Goal: Information Seeking & Learning: Learn about a topic

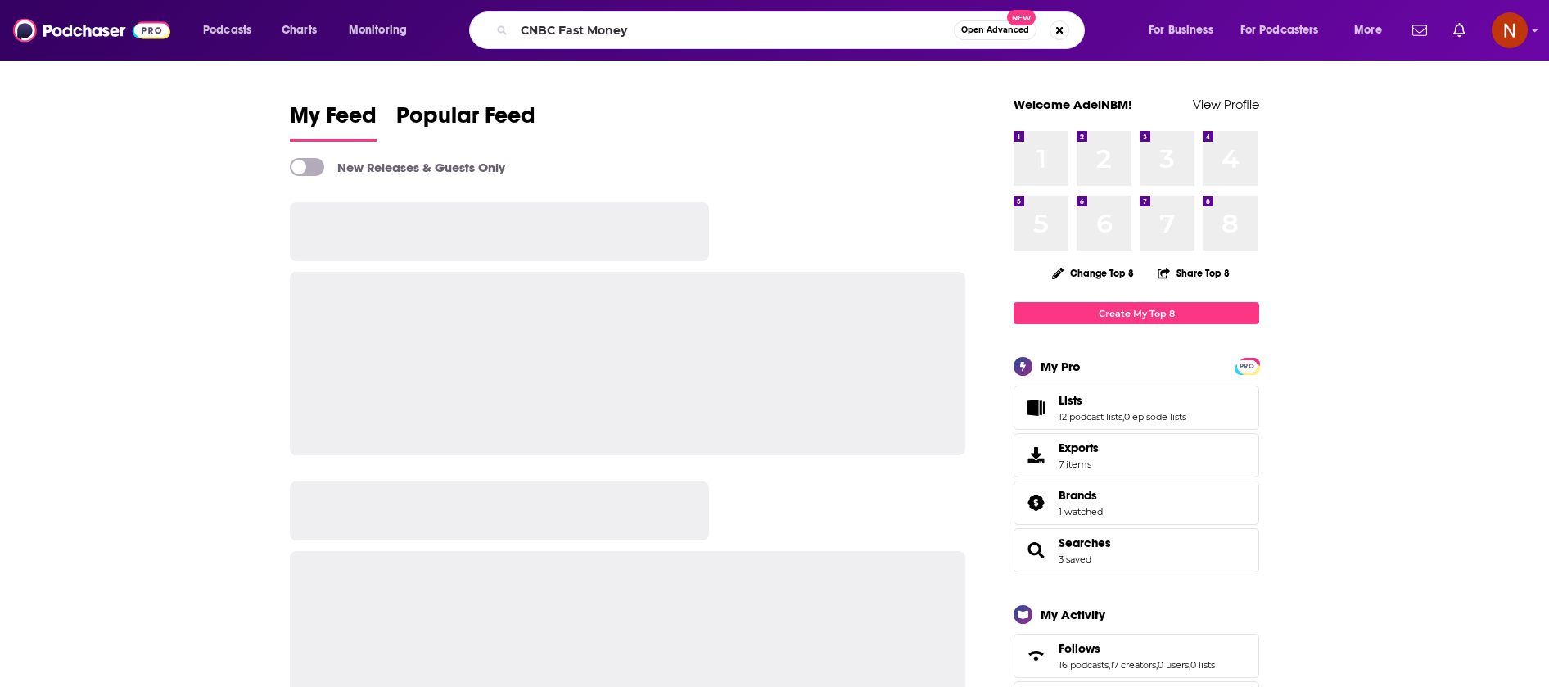
type input "CNBC Fast Money"
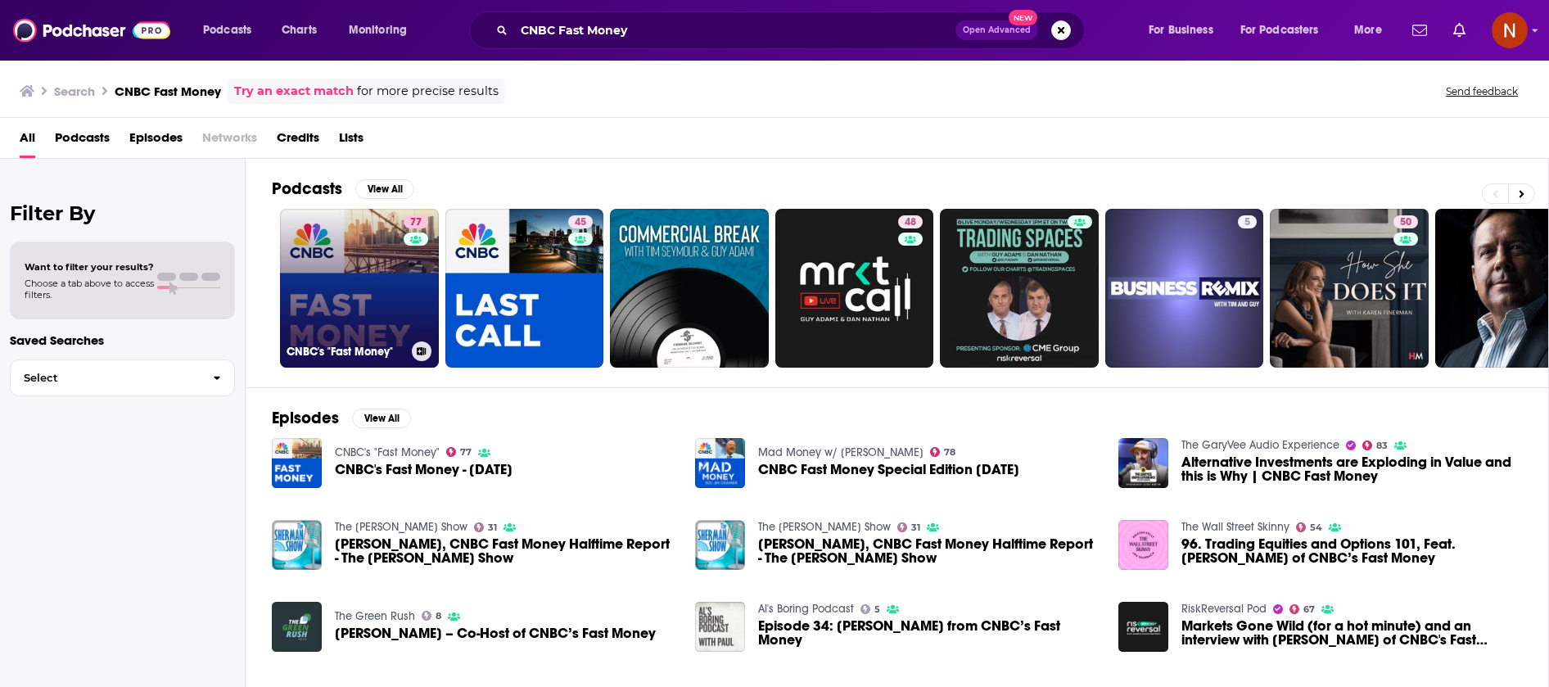
click at [340, 353] on h3 "CNBC's "Fast Money"" at bounding box center [345, 352] width 119 height 14
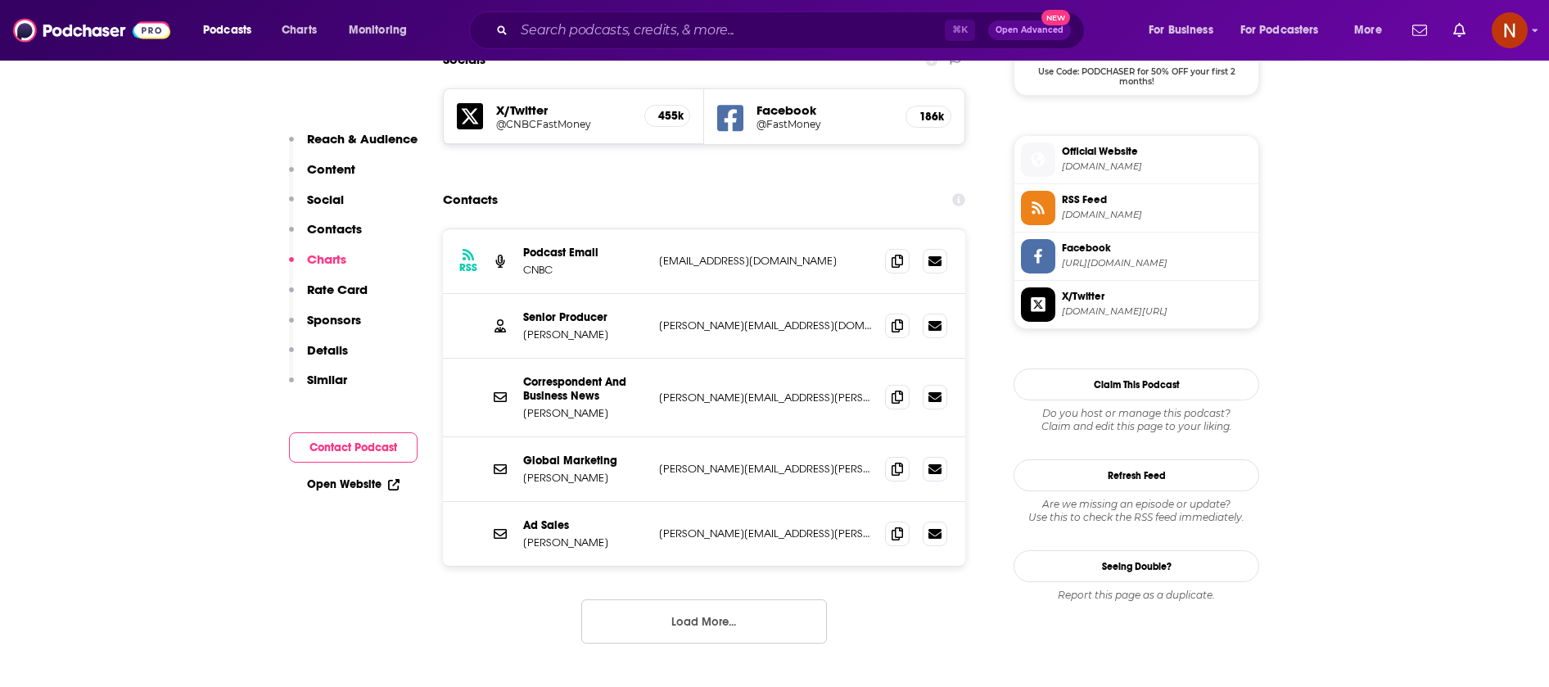
scroll to position [1417, 0]
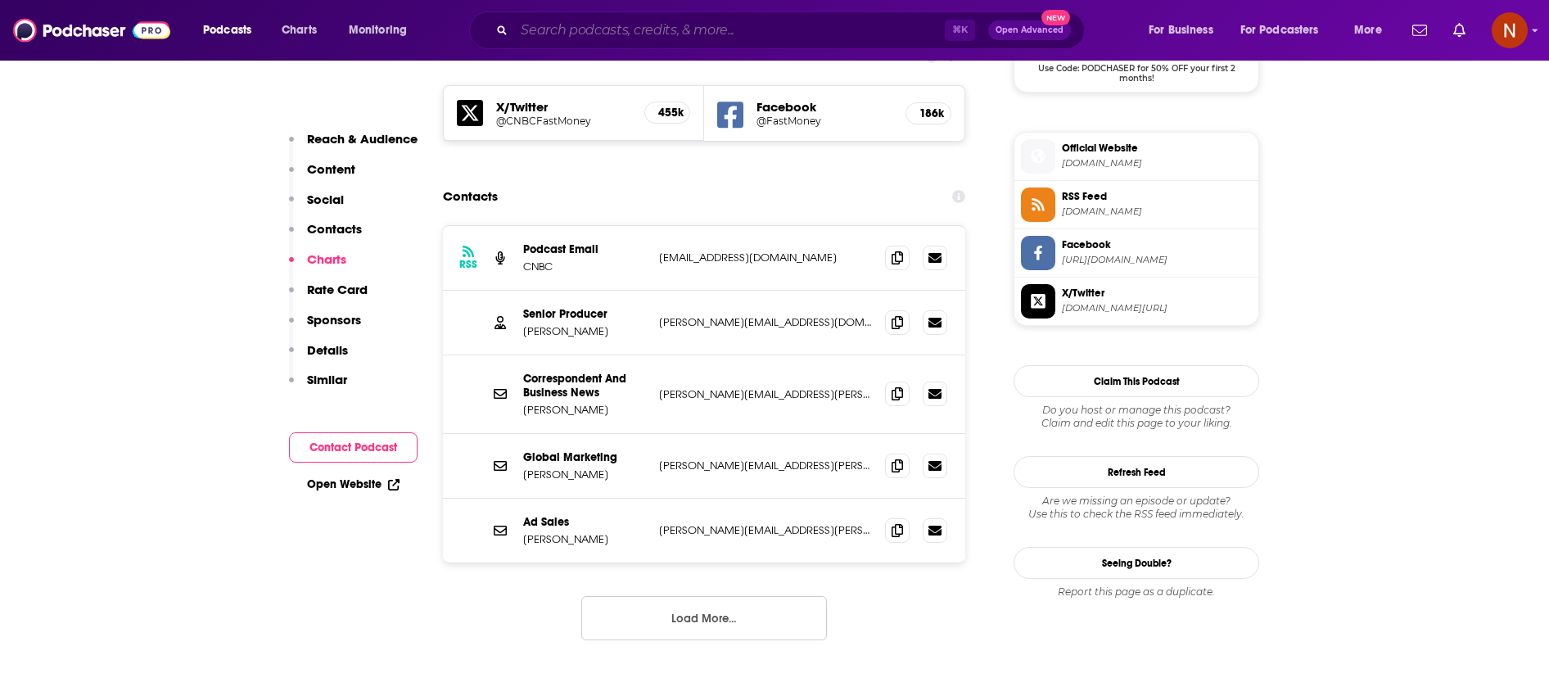
click at [714, 29] on input "Search podcasts, credits, & more..." at bounding box center [729, 30] width 431 height 26
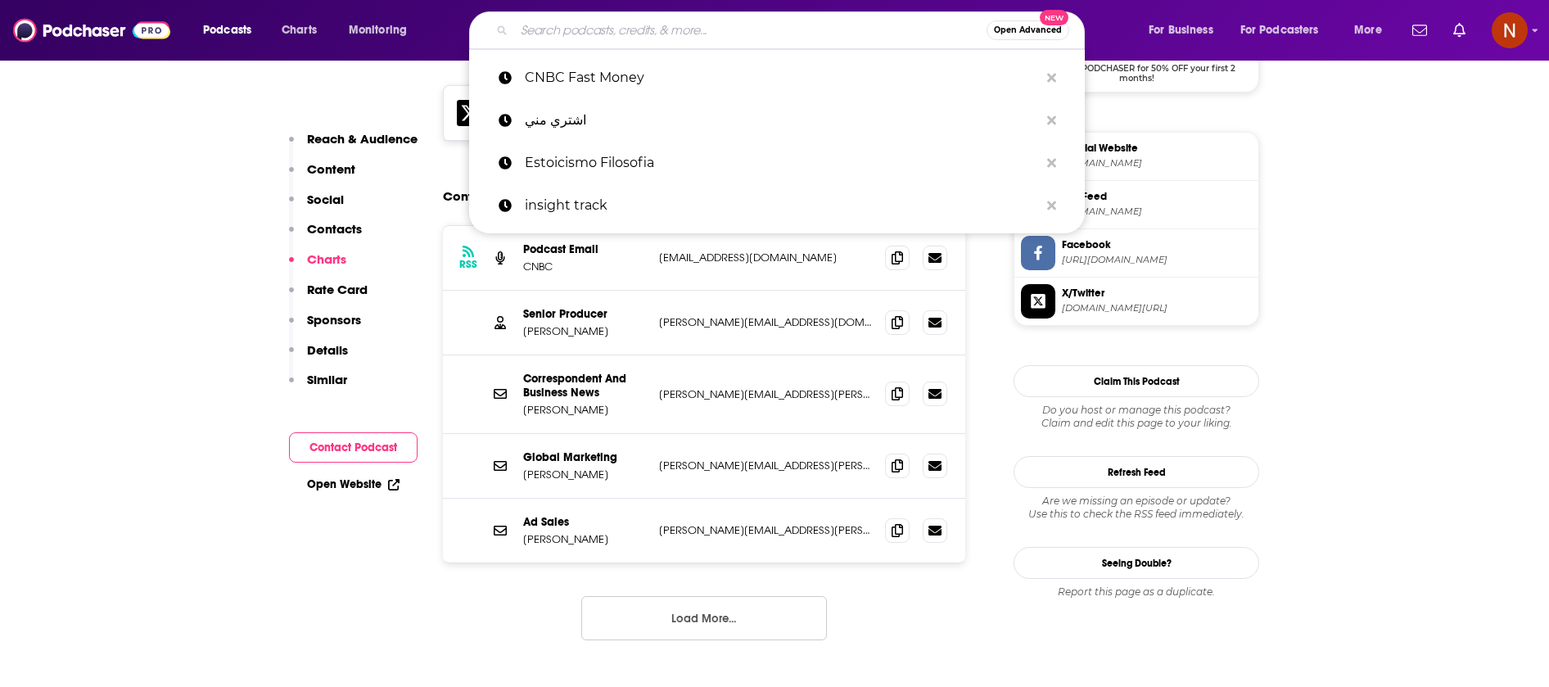
paste input "CNBC Money Movers"
type input "CNBC Money Movers"
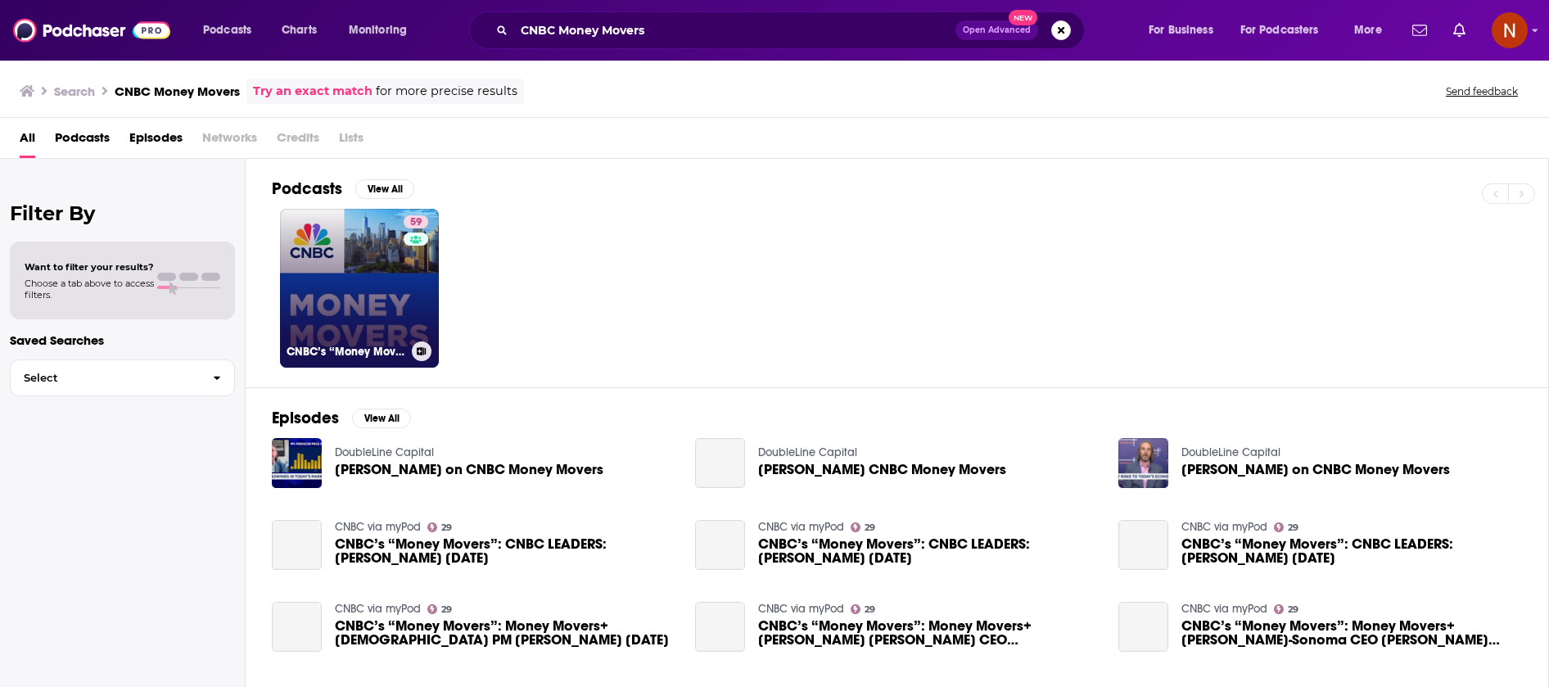
click at [330, 354] on h3 "CNBC’s “Money Movers”" at bounding box center [345, 352] width 119 height 14
